Goal: Task Accomplishment & Management: Complete application form

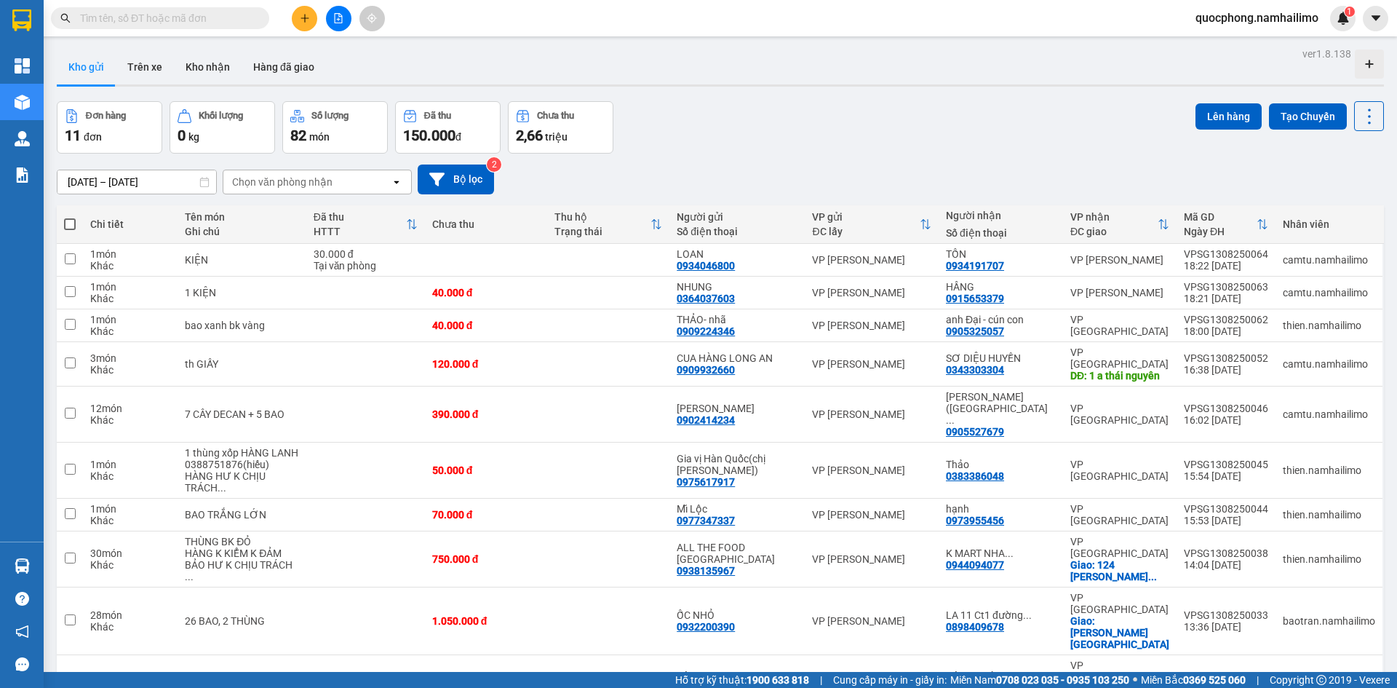
click at [205, 20] on input "text" at bounding box center [166, 18] width 172 height 16
click at [162, 19] on input "text" at bounding box center [166, 18] width 172 height 16
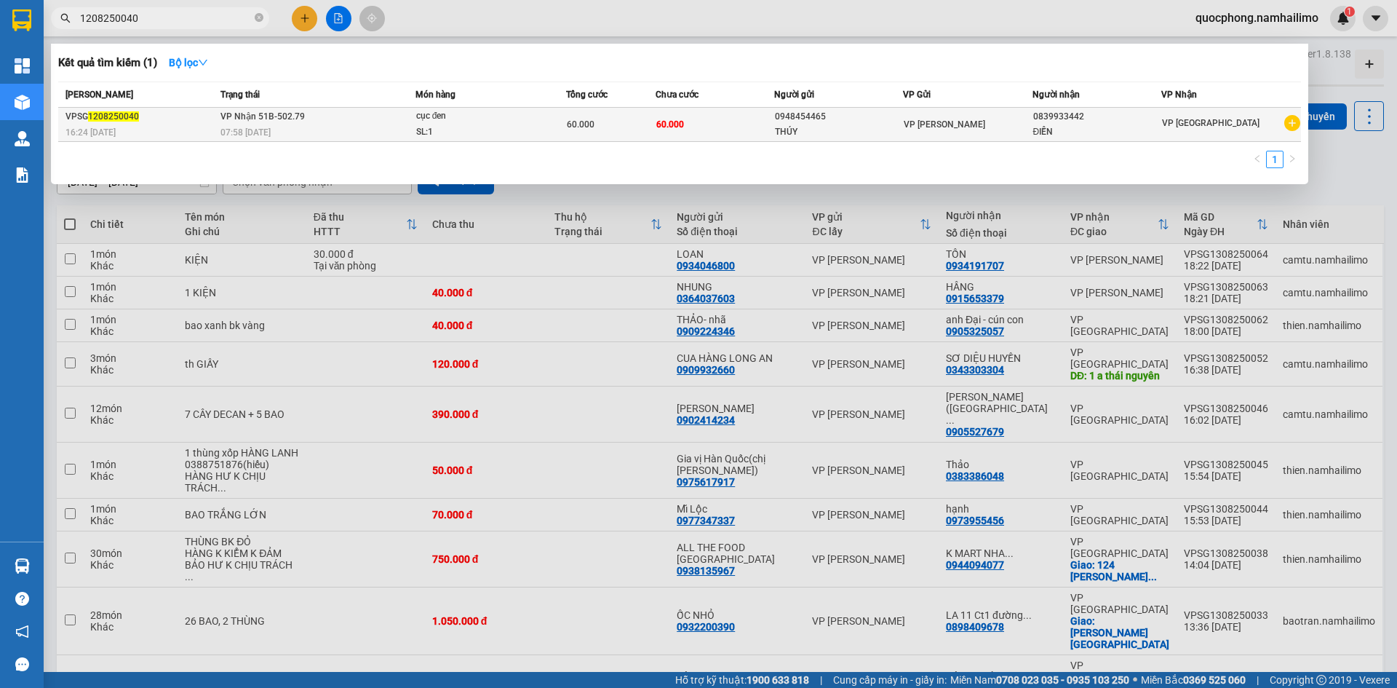
type input "1208250040"
click at [487, 136] on div "SL: 1" at bounding box center [470, 132] width 109 height 16
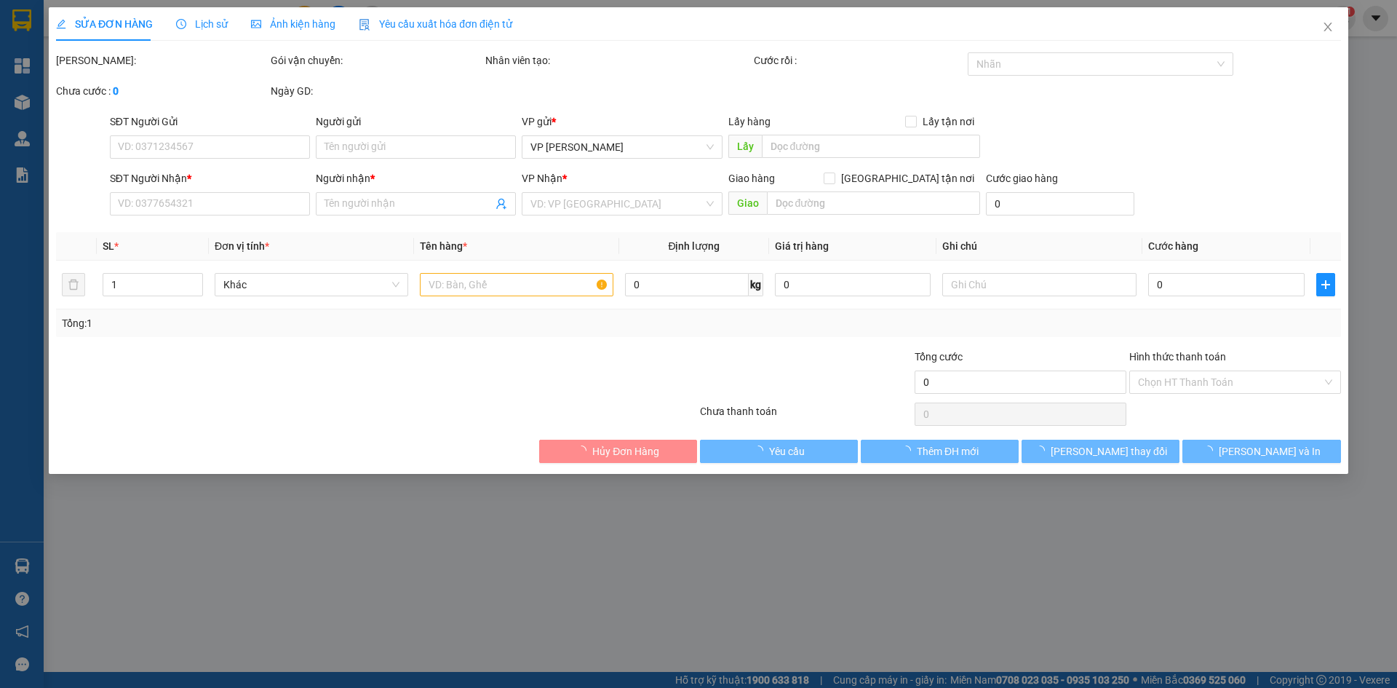
type input "0948454465"
type input "THÚY"
type input "0839933442"
type input "ĐIỀN"
type input "60.000"
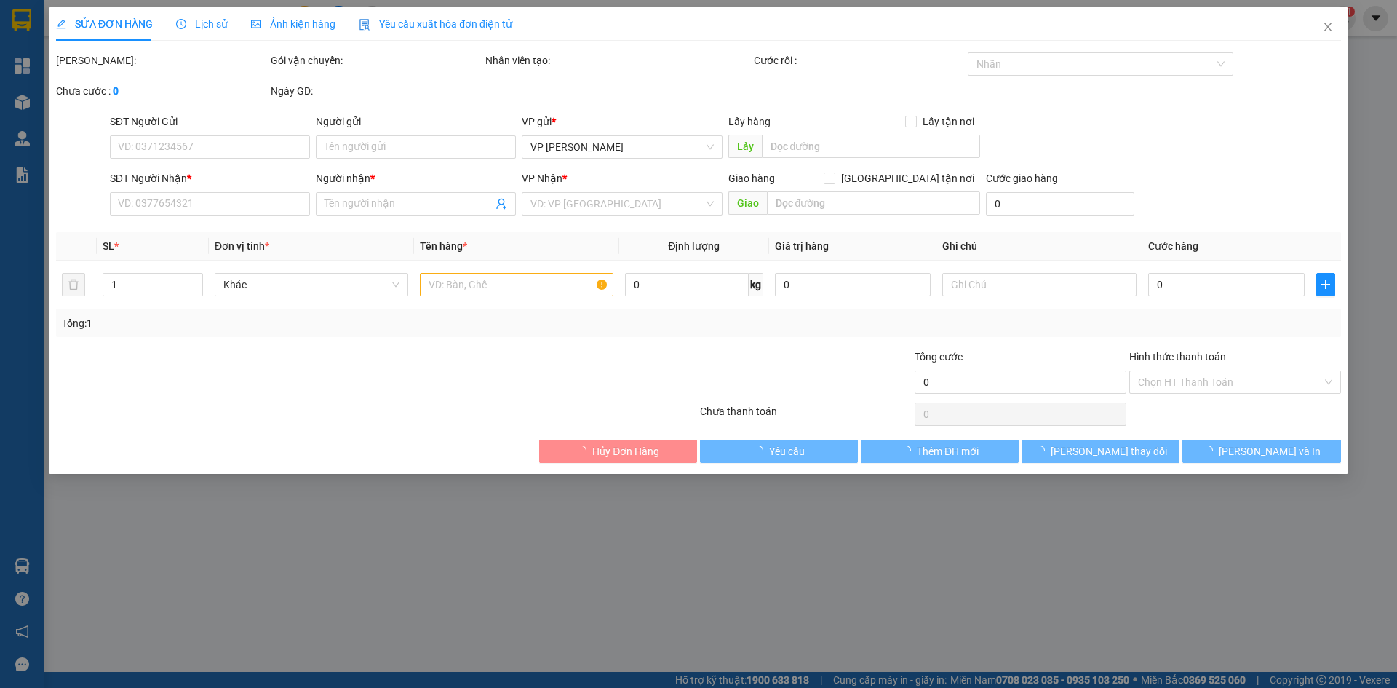
type input "60.000"
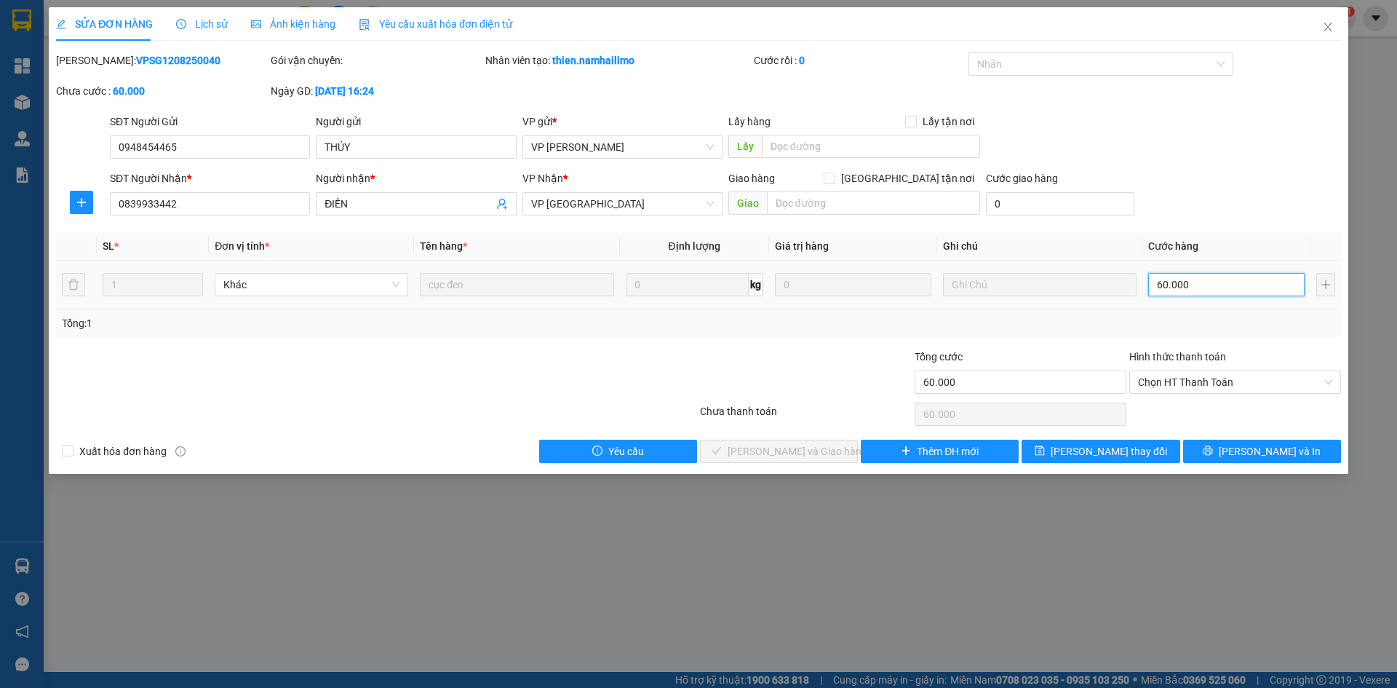
click at [1195, 279] on input "60.000" at bounding box center [1226, 284] width 156 height 23
type input "5"
type input "50"
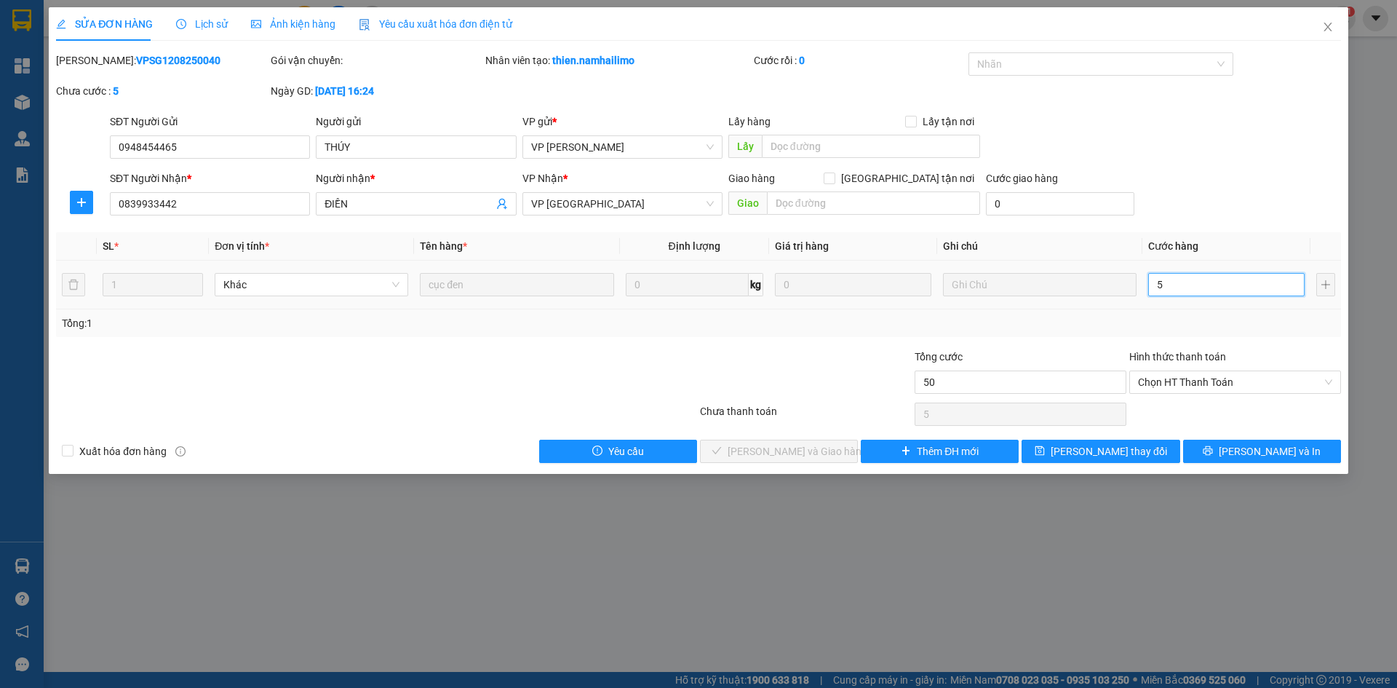
type input "50"
type input "500"
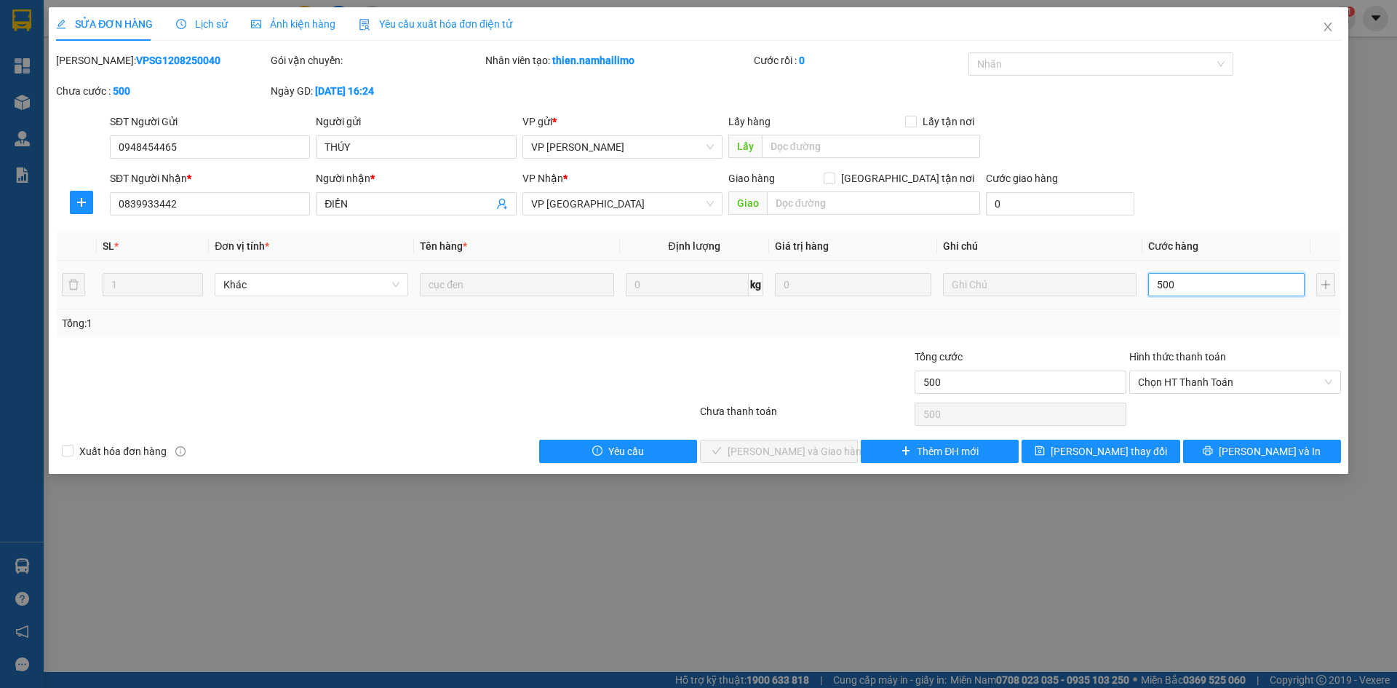
type input "5.000"
type input "50.000"
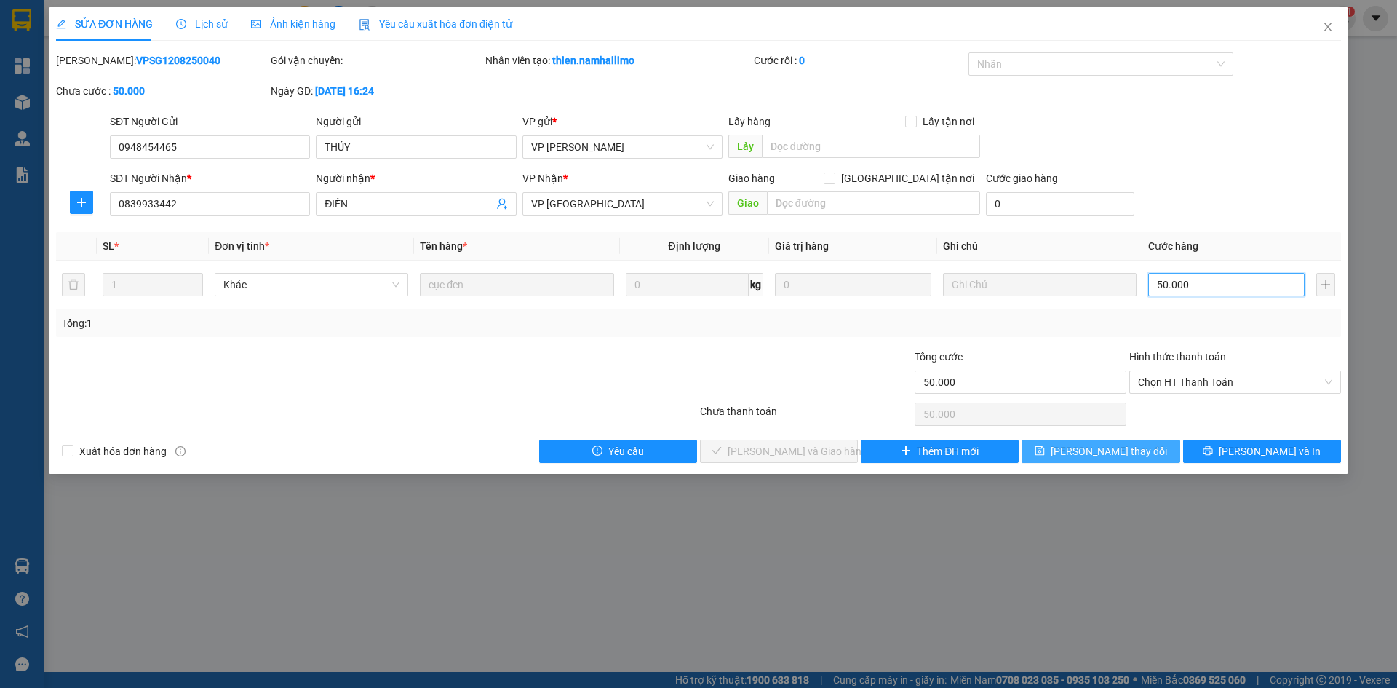
type input "50.000"
click at [1072, 458] on button "[PERSON_NAME] thay đổi" at bounding box center [1101, 450] width 158 height 23
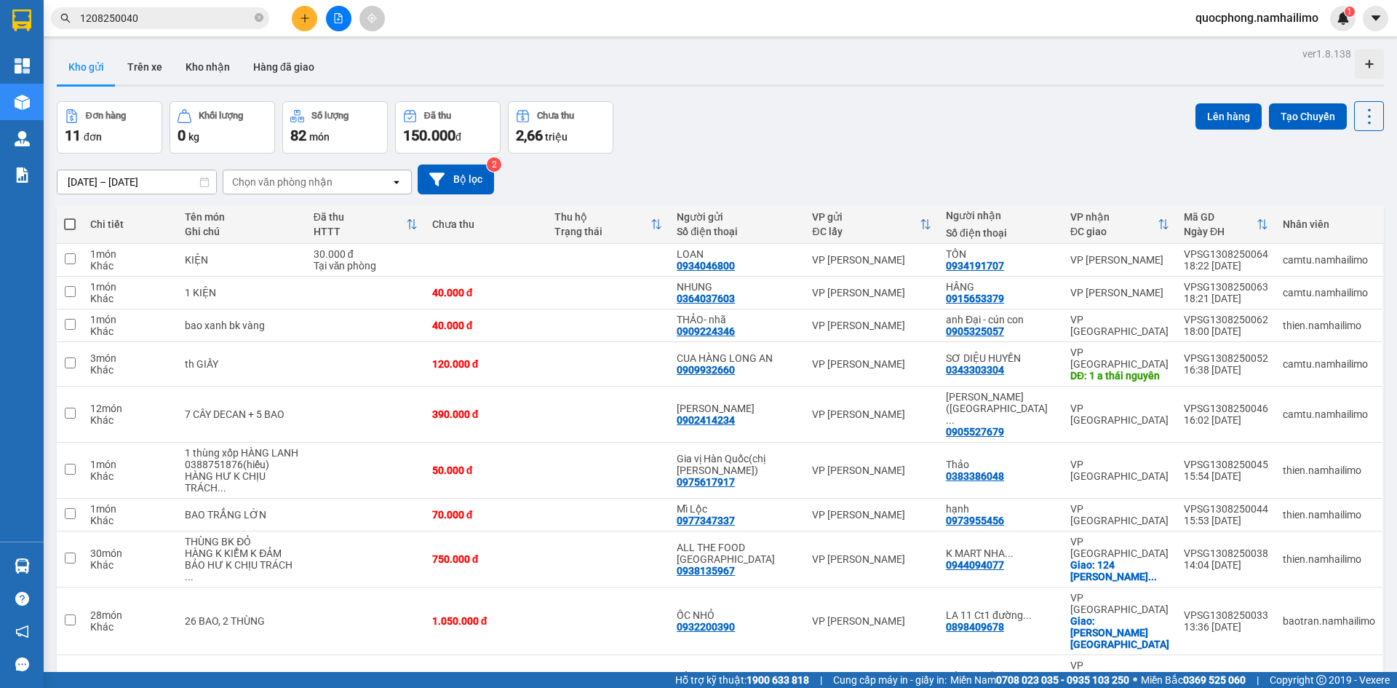
click at [169, 23] on input "1208250040" at bounding box center [166, 18] width 172 height 16
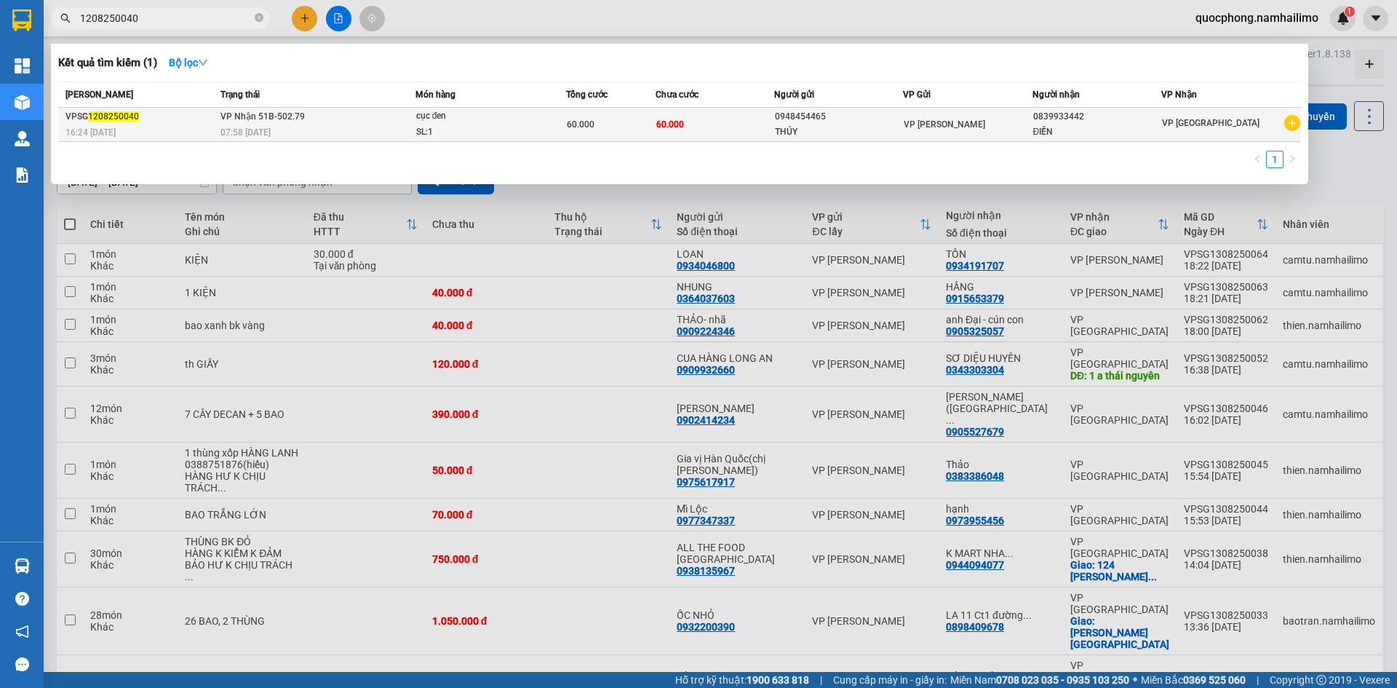
click at [533, 130] on span "cục đen SL: 1" at bounding box center [490, 123] width 149 height 31
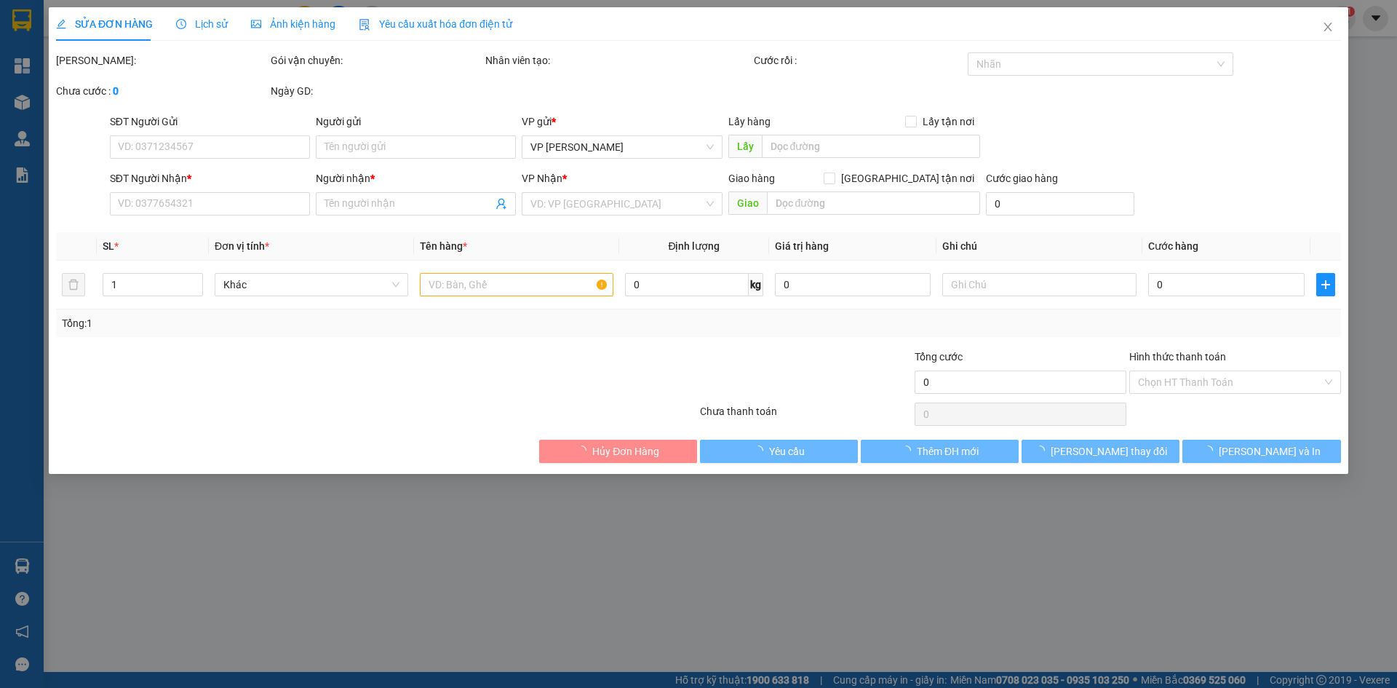
type input "0948454465"
type input "THÚY"
type input "0839933442"
type input "ĐIỀN"
type input "50.000"
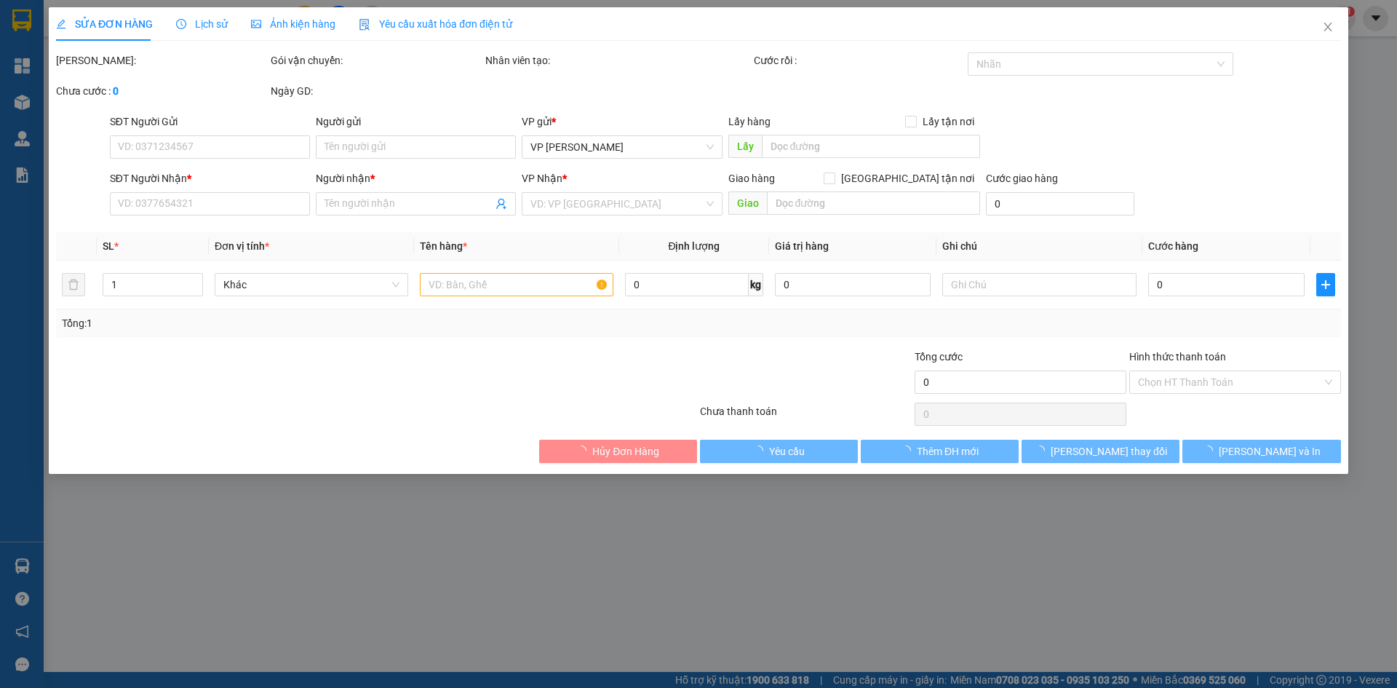
type input "50.000"
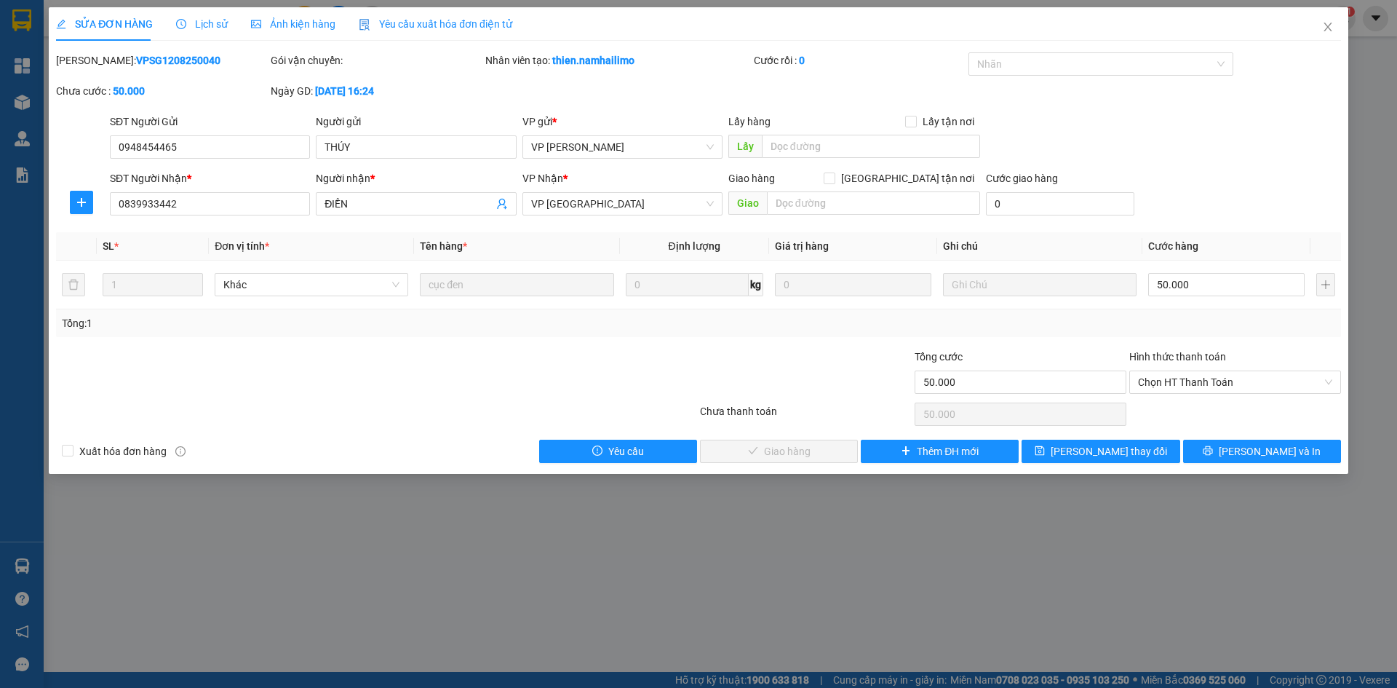
click at [844, 619] on div "SỬA ĐƠN HÀNG Lịch sử Ảnh kiện hàng Yêu cầu xuất hóa đơn điện tử Total Paid Fee …" at bounding box center [698, 344] width 1397 height 688
click at [1300, 592] on div "SỬA ĐƠN HÀNG Lịch sử Ảnh kiện hàng Yêu cầu xuất hóa đơn điện tử Total Paid Fee …" at bounding box center [698, 344] width 1397 height 688
